Goal: Task Accomplishment & Management: Manage account settings

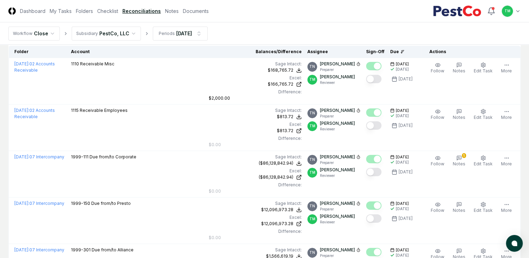
scroll to position [70, 0]
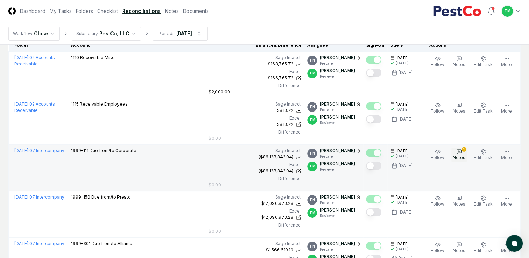
click at [457, 150] on button "1 Notes" at bounding box center [458, 154] width 15 height 15
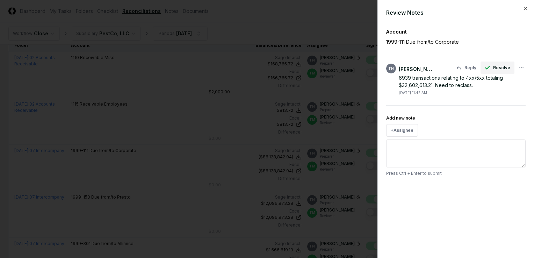
drag, startPoint x: 500, startPoint y: 76, endPoint x: 500, endPoint y: 72, distance: 4.2
click at [500, 75] on div "6939 transactions relating to 4xx/5xx totaling $32,602,613.21. Need to reclass." at bounding box center [462, 81] width 127 height 15
click at [500, 70] on span "Resolve" at bounding box center [501, 68] width 17 height 6
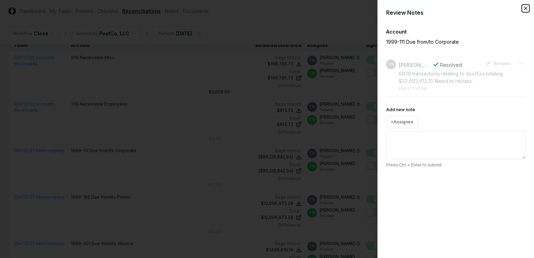
click at [526, 9] on icon "button" at bounding box center [526, 9] width 6 height 6
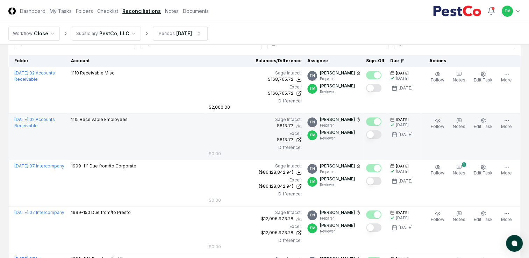
scroll to position [70, 0]
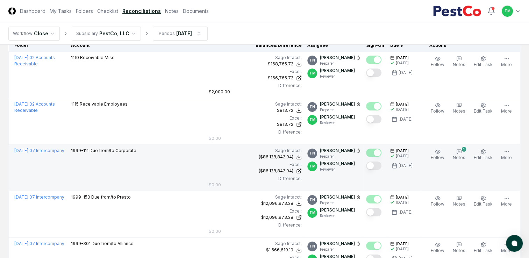
click at [378, 163] on button "Mark complete" at bounding box center [373, 165] width 15 height 8
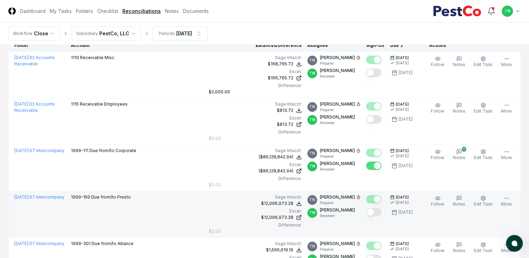
click at [381, 212] on button "Mark complete" at bounding box center [373, 212] width 15 height 8
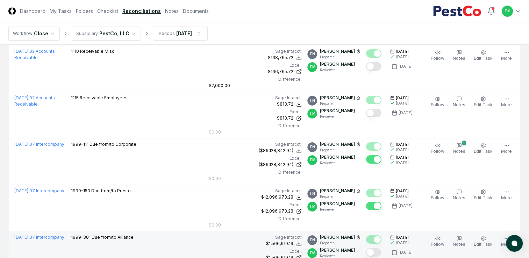
scroll to position [140, 0]
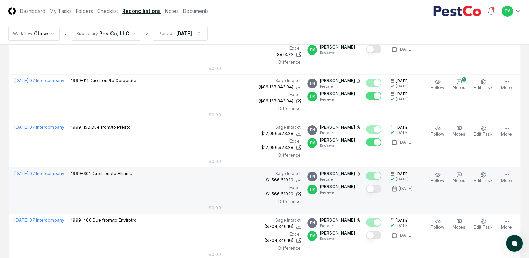
drag, startPoint x: 382, startPoint y: 193, endPoint x: 383, endPoint y: 189, distance: 4.1
click at [381, 193] on div at bounding box center [373, 188] width 15 height 9
click at [381, 189] on button "Mark complete" at bounding box center [373, 188] width 15 height 8
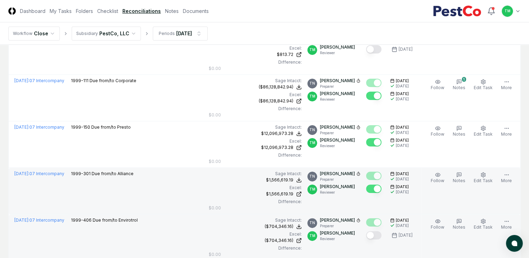
click at [378, 235] on button "Mark complete" at bounding box center [373, 235] width 15 height 8
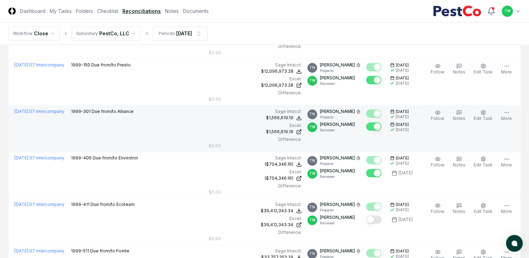
scroll to position [280, 0]
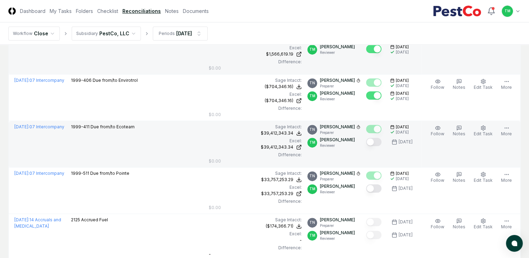
drag, startPoint x: 379, startPoint y: 142, endPoint x: 378, endPoint y: 146, distance: 4.3
click at [379, 142] on button "Mark complete" at bounding box center [373, 142] width 15 height 8
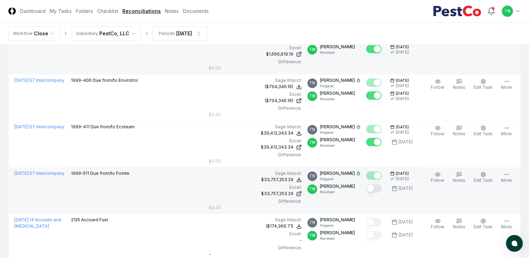
click at [379, 189] on button "Mark complete" at bounding box center [373, 188] width 15 height 8
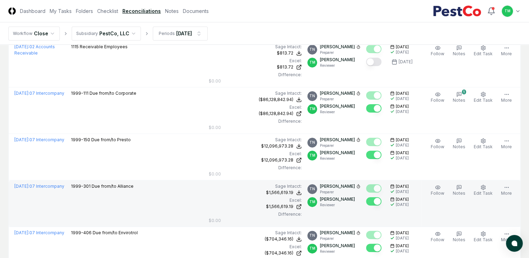
scroll to position [70, 0]
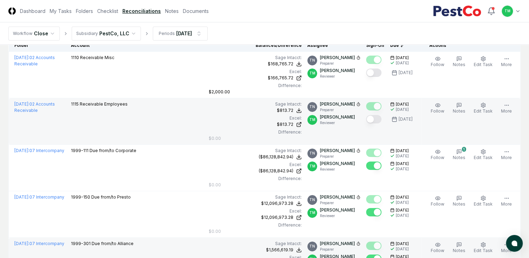
click at [381, 122] on button "Mark complete" at bounding box center [373, 119] width 15 height 8
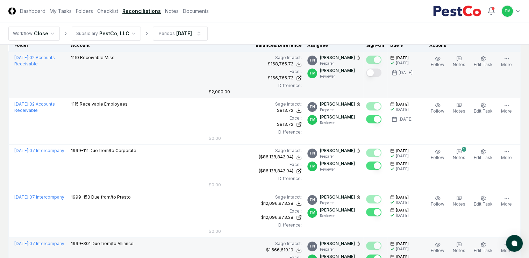
click at [378, 73] on button "Mark complete" at bounding box center [373, 72] width 15 height 8
drag, startPoint x: 0, startPoint y: 99, endPoint x: 14, endPoint y: 87, distance: 17.6
